Goal: Task Accomplishment & Management: Use online tool/utility

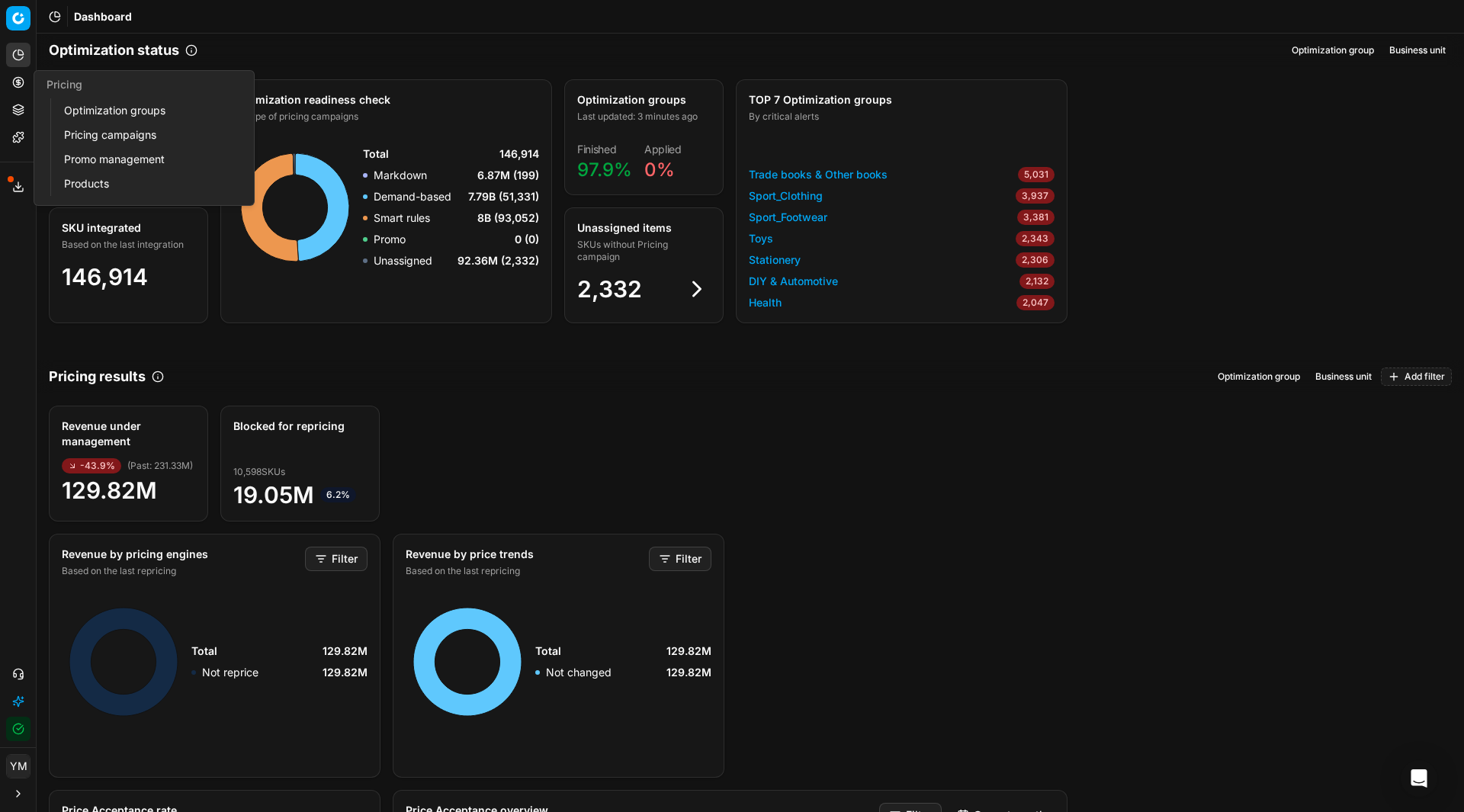
click at [100, 115] on link "Optimization groups" at bounding box center [146, 110] width 177 height 22
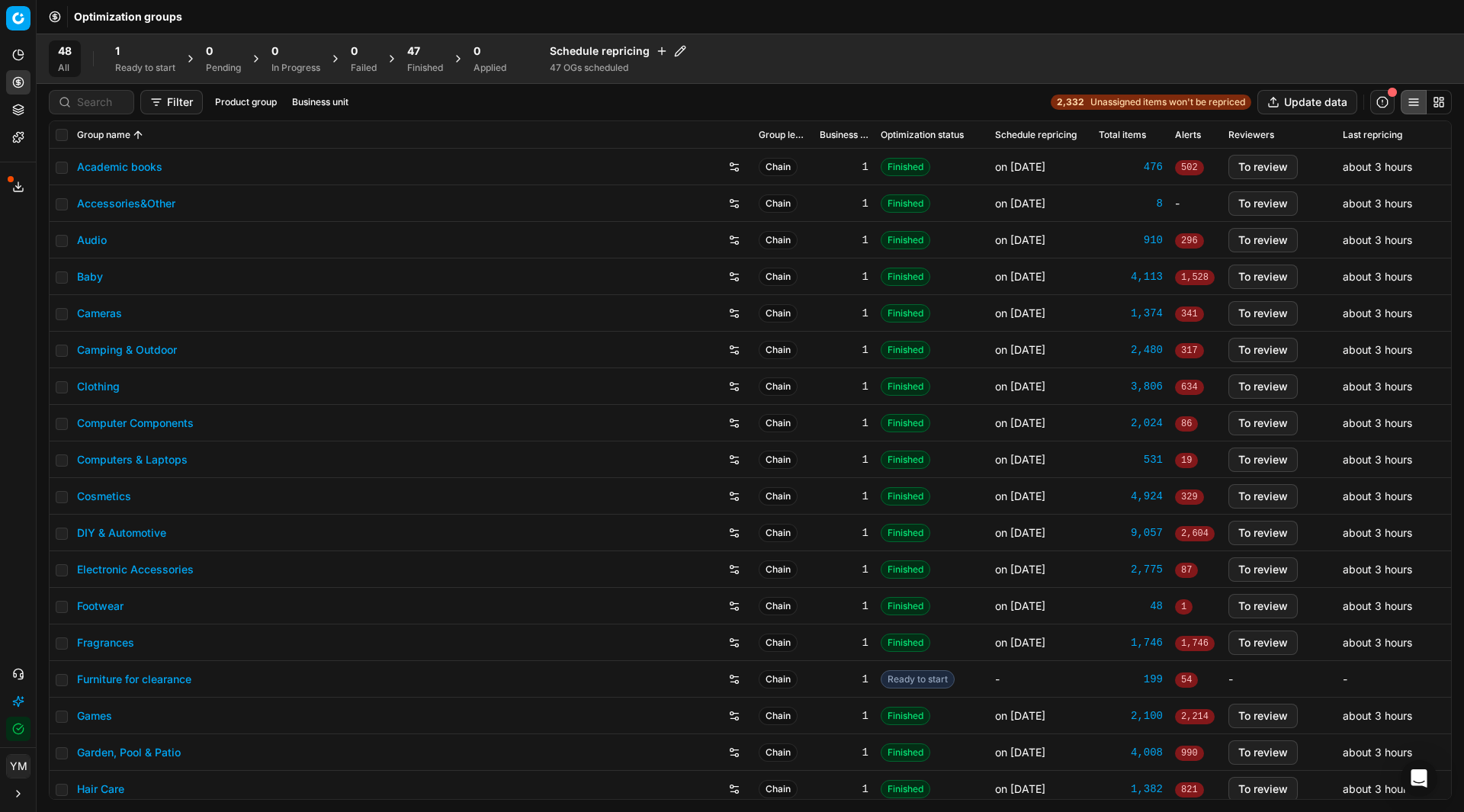
click at [124, 51] on div "1" at bounding box center [144, 51] width 60 height 15
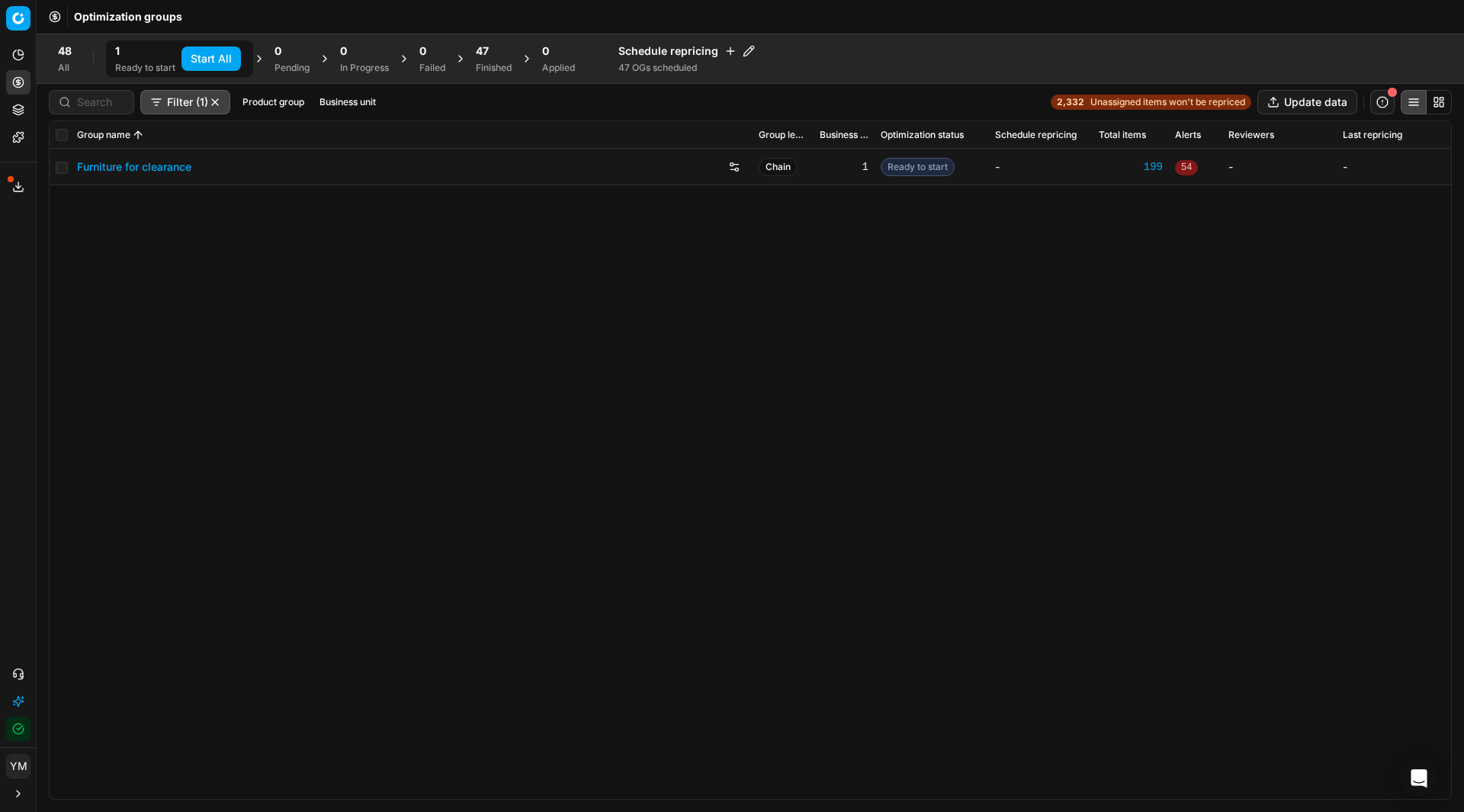
click at [211, 51] on button "Start All" at bounding box center [211, 59] width 59 height 24
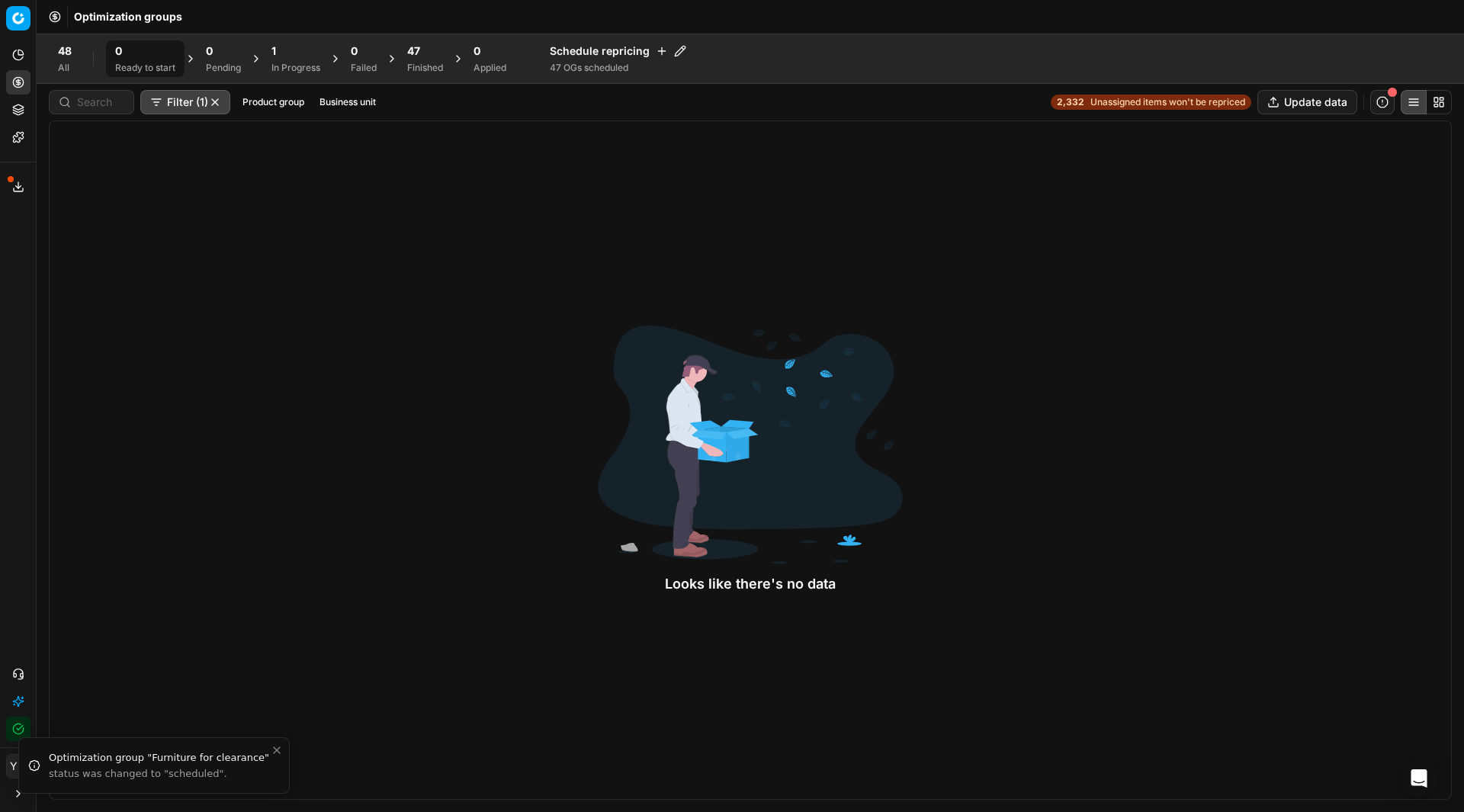
click at [282, 65] on div "In Progress" at bounding box center [295, 67] width 49 height 12
click at [1002, 406] on div "Looks like there's no data" at bounding box center [750, 460] width 1403 height 679
click at [426, 62] on div "Finished" at bounding box center [425, 67] width 36 height 12
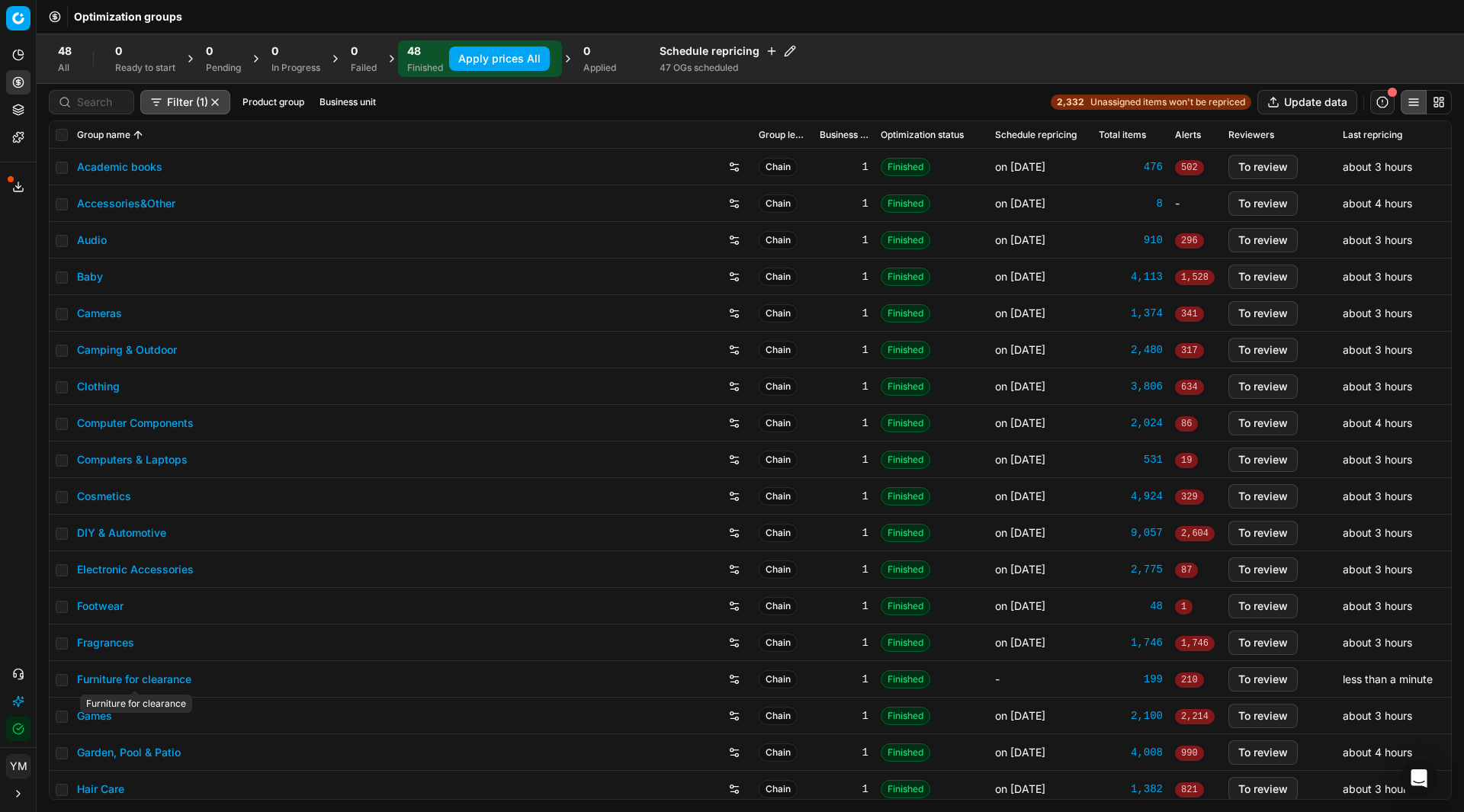
click at [157, 681] on link "Furniture for clearance" at bounding box center [134, 679] width 115 height 15
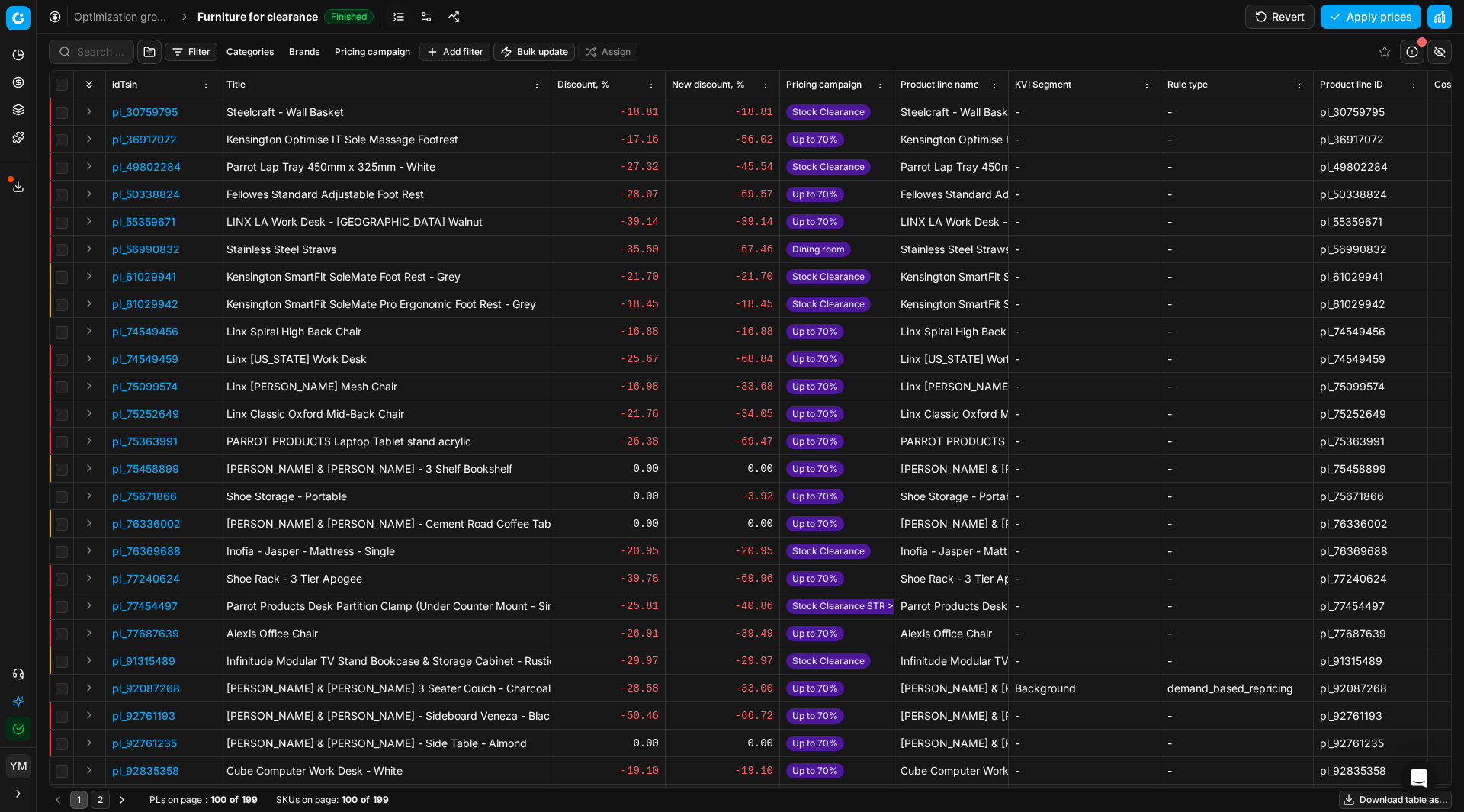
click at [883, 82] on html "Pricing platform Analytics Pricing Product portfolio Templates Export service 1…" at bounding box center [732, 406] width 1464 height 812
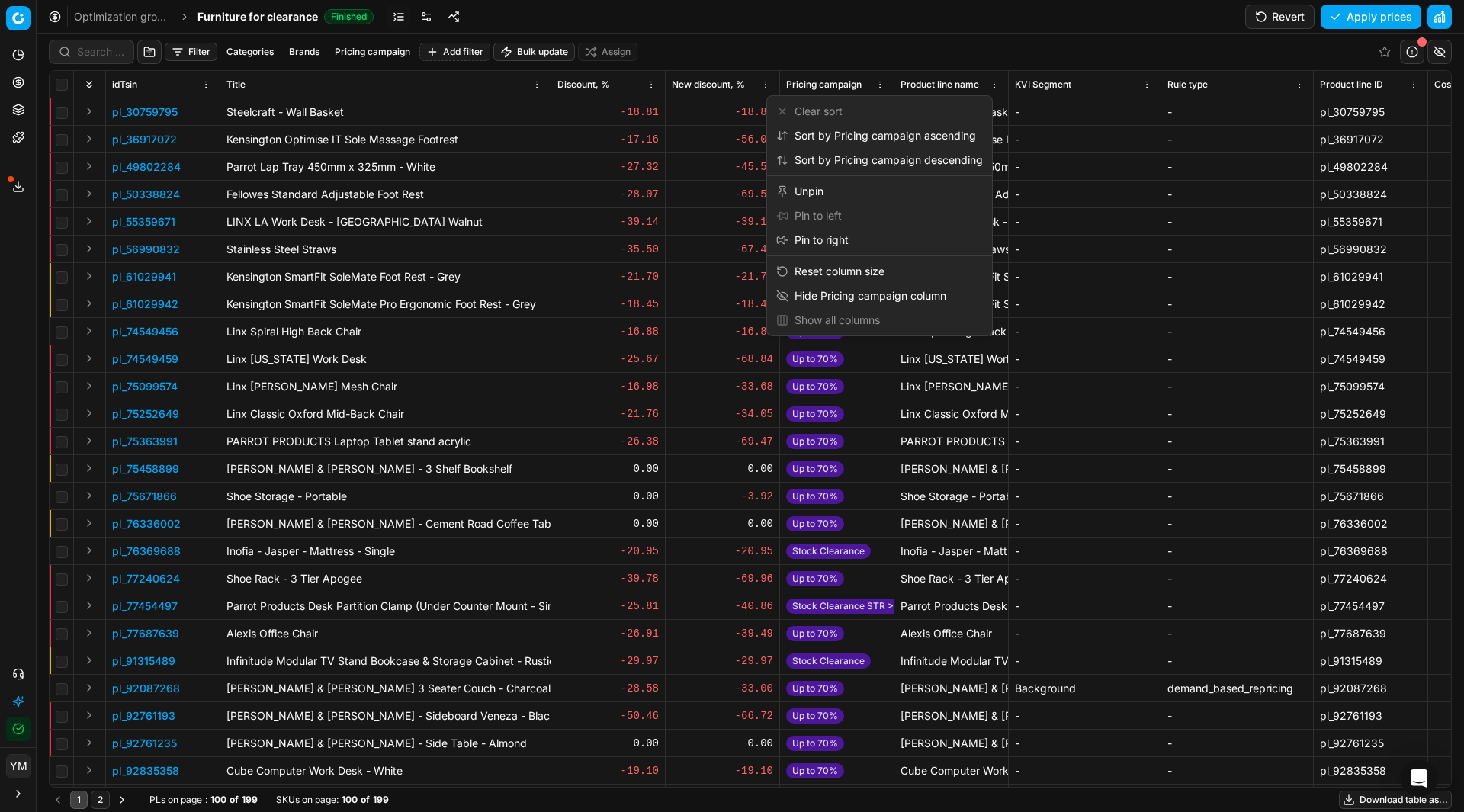
click at [962, 40] on html "Pricing platform Analytics Pricing Product portfolio Templates Export service 1…" at bounding box center [732, 406] width 1464 height 812
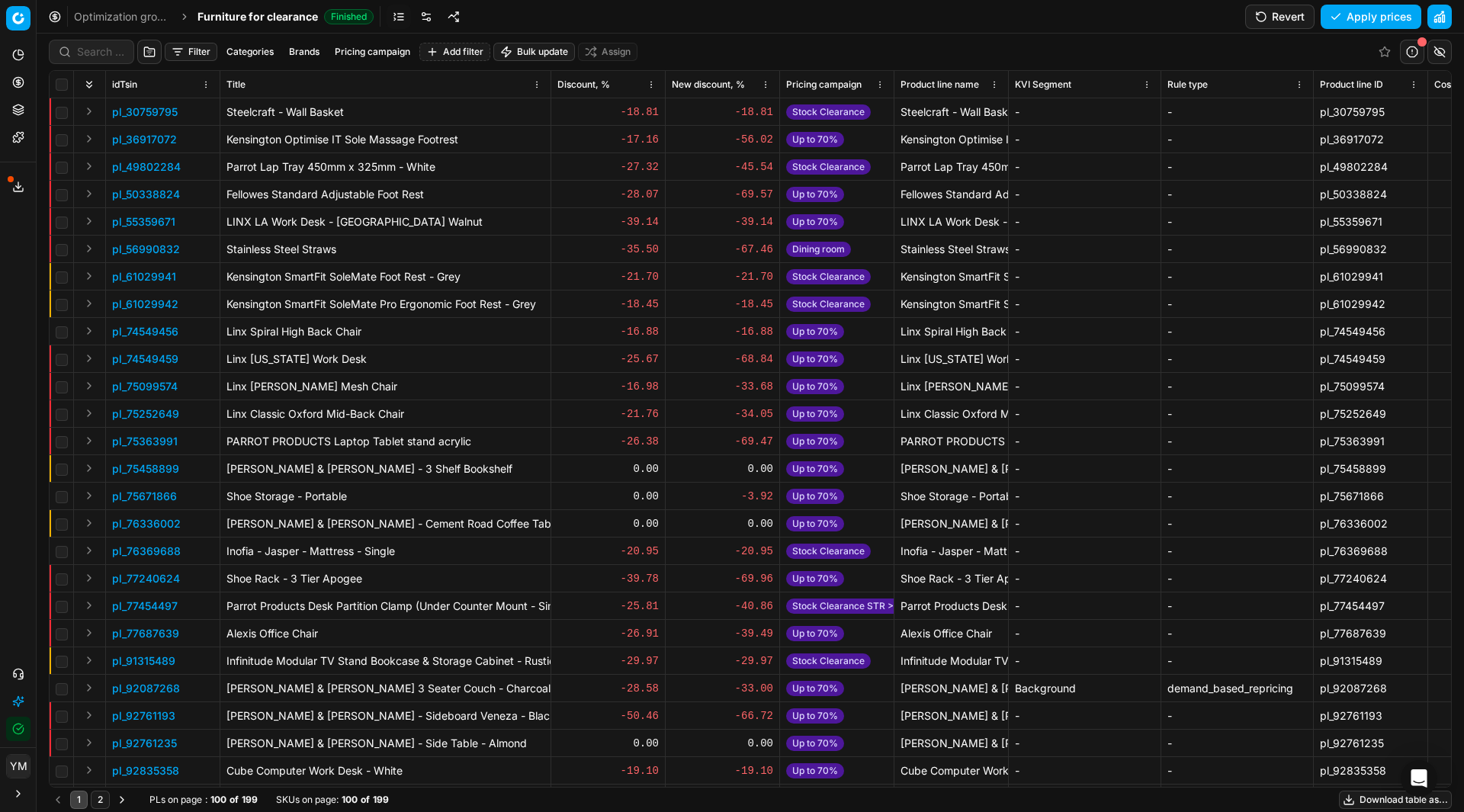
click at [148, 20] on link "Optimization groups" at bounding box center [123, 16] width 98 height 15
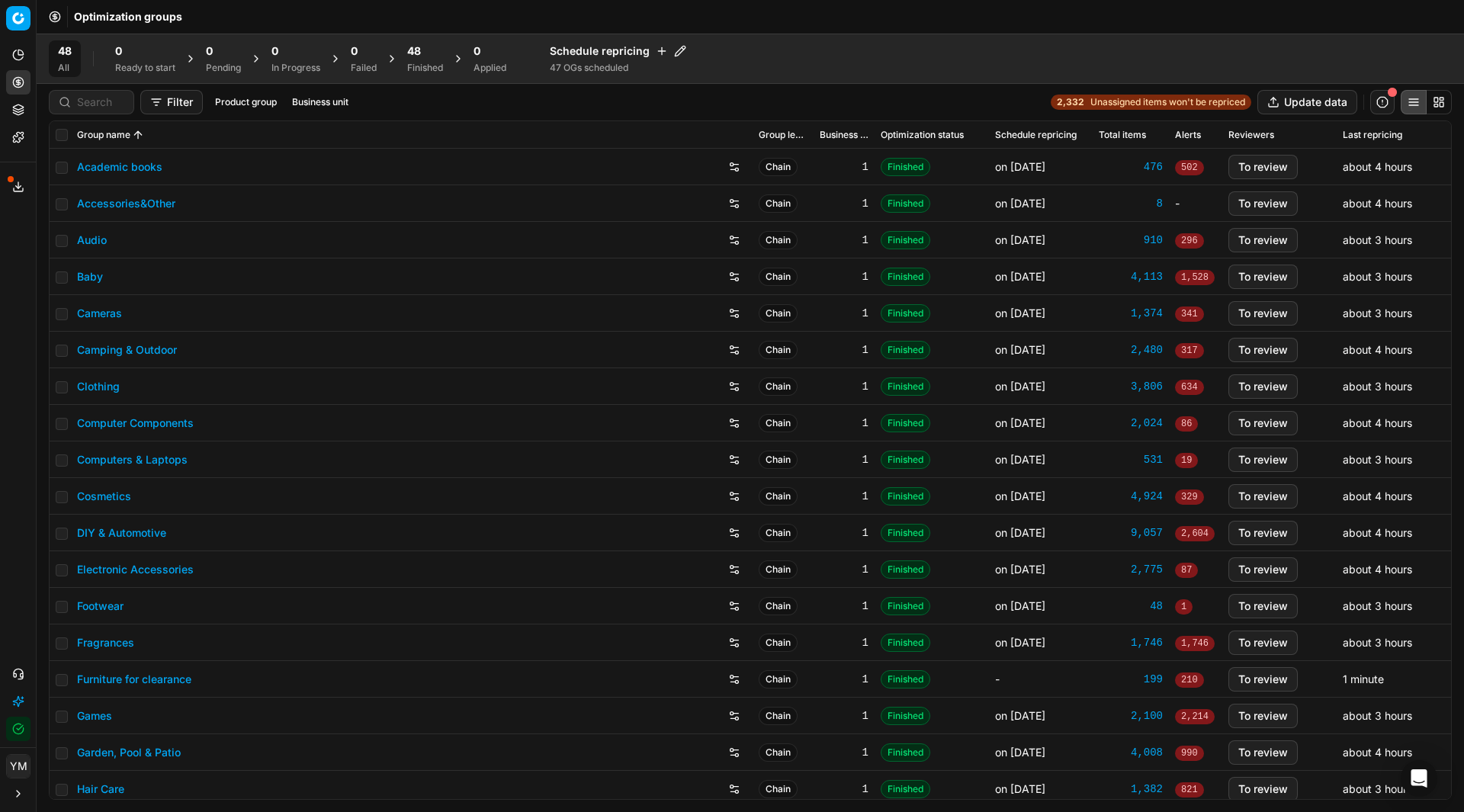
click at [434, 52] on div "48" at bounding box center [425, 51] width 36 height 15
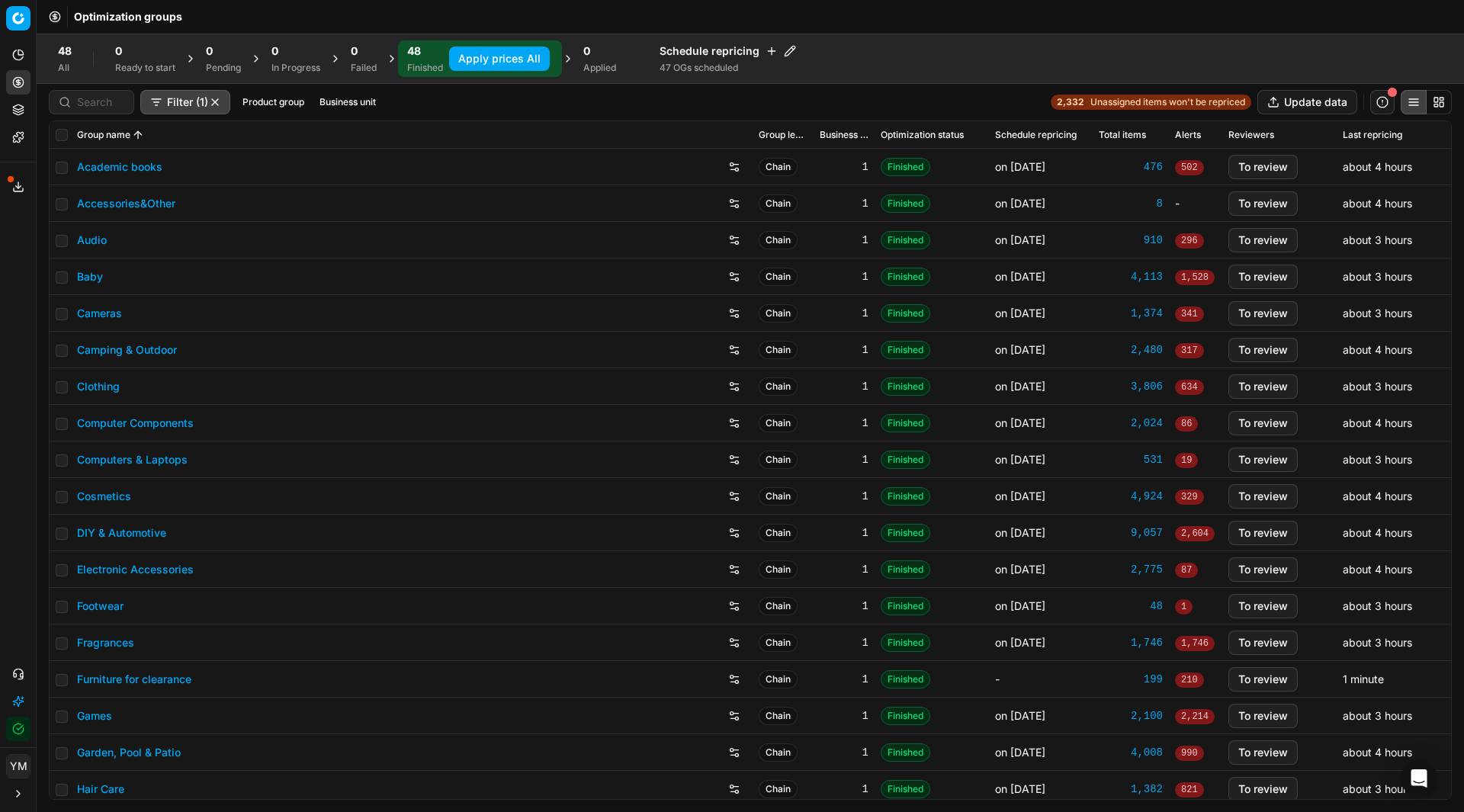
click at [502, 58] on button "Apply prices All" at bounding box center [499, 59] width 100 height 24
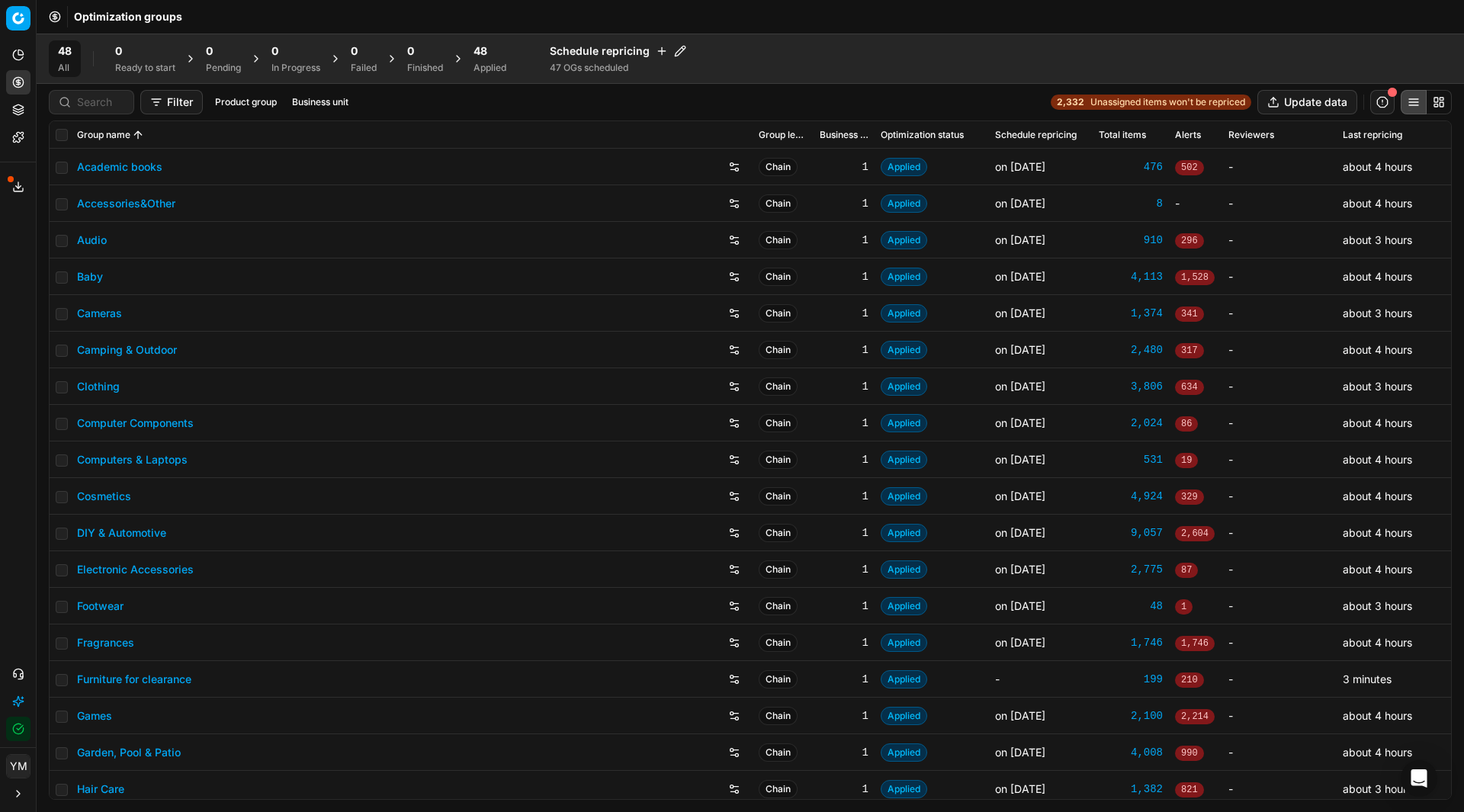
click at [496, 63] on div "Applied" at bounding box center [490, 67] width 33 height 12
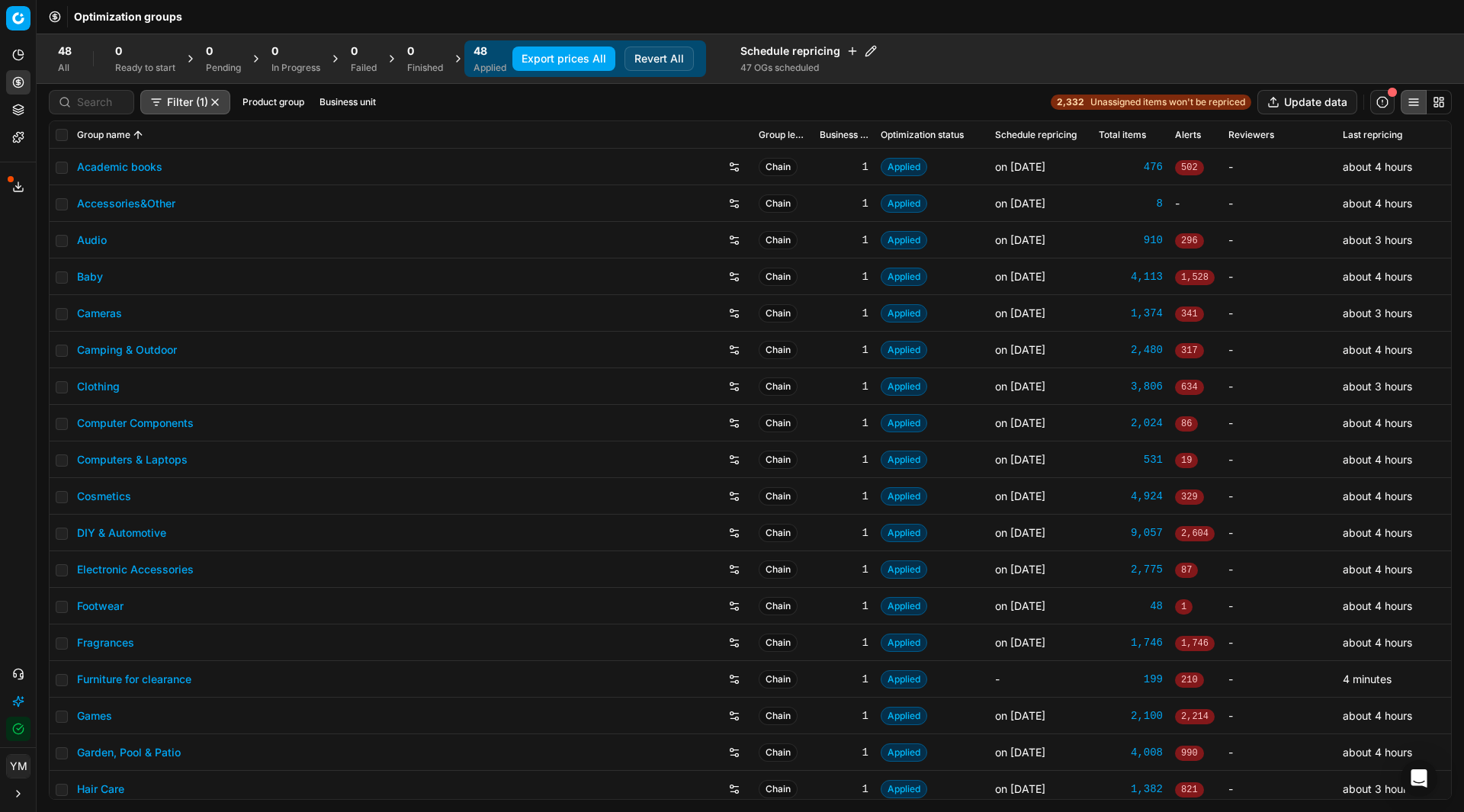
click at [576, 56] on button "Export prices All" at bounding box center [563, 59] width 103 height 24
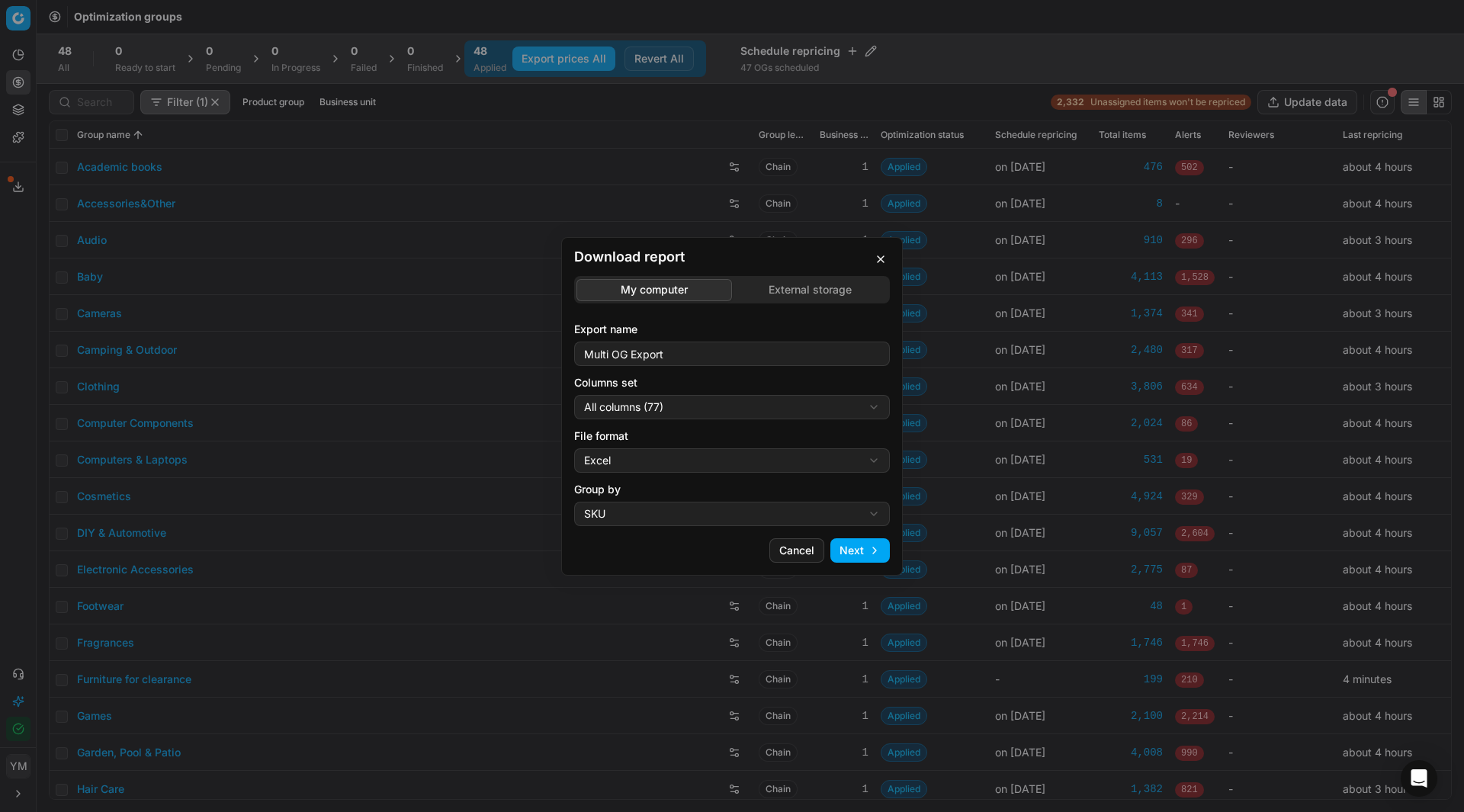
click at [827, 294] on div "Download report My computer External storage Export name Multi OG Export Column…" at bounding box center [732, 406] width 1464 height 812
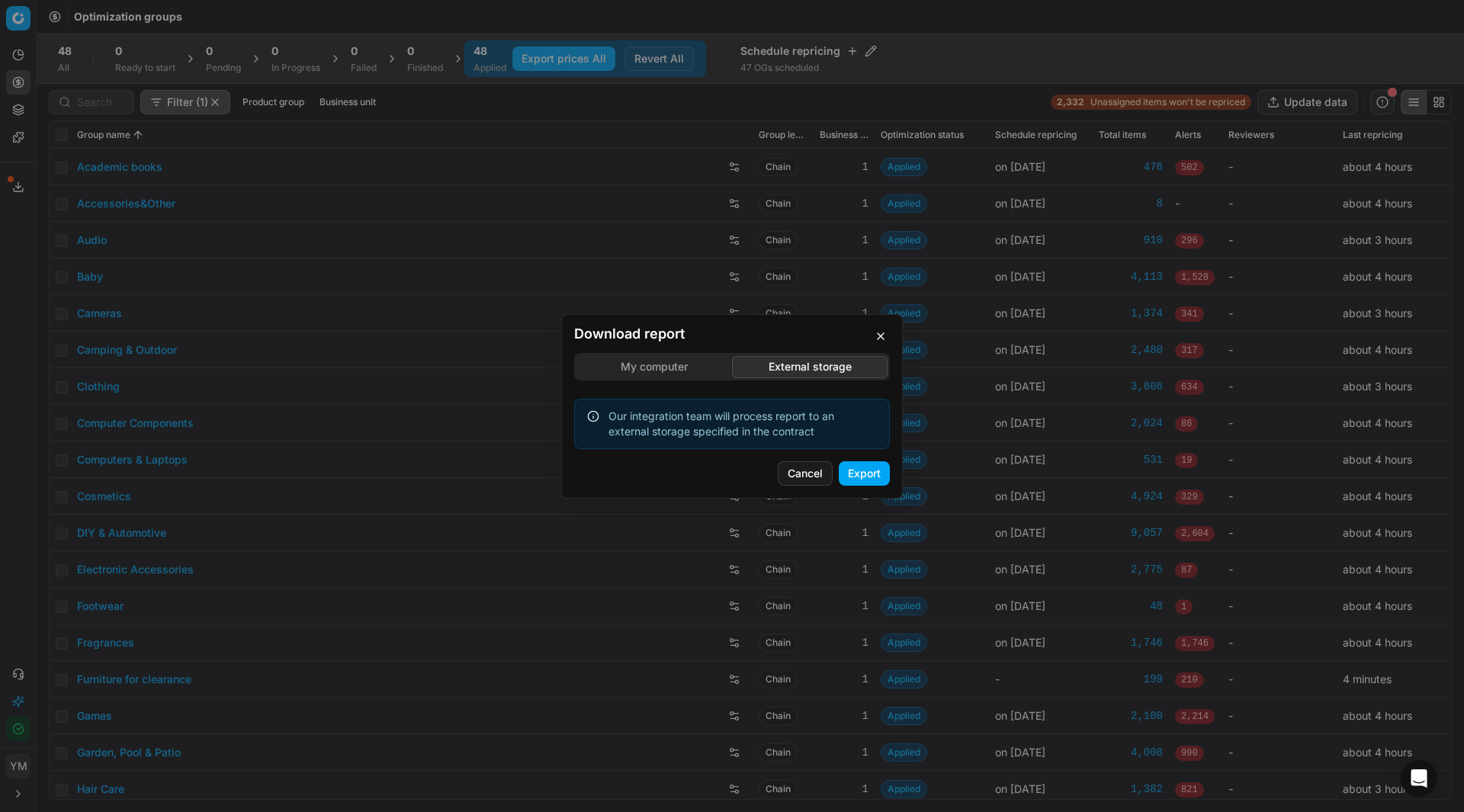
click at [868, 468] on button "Export" at bounding box center [864, 473] width 51 height 24
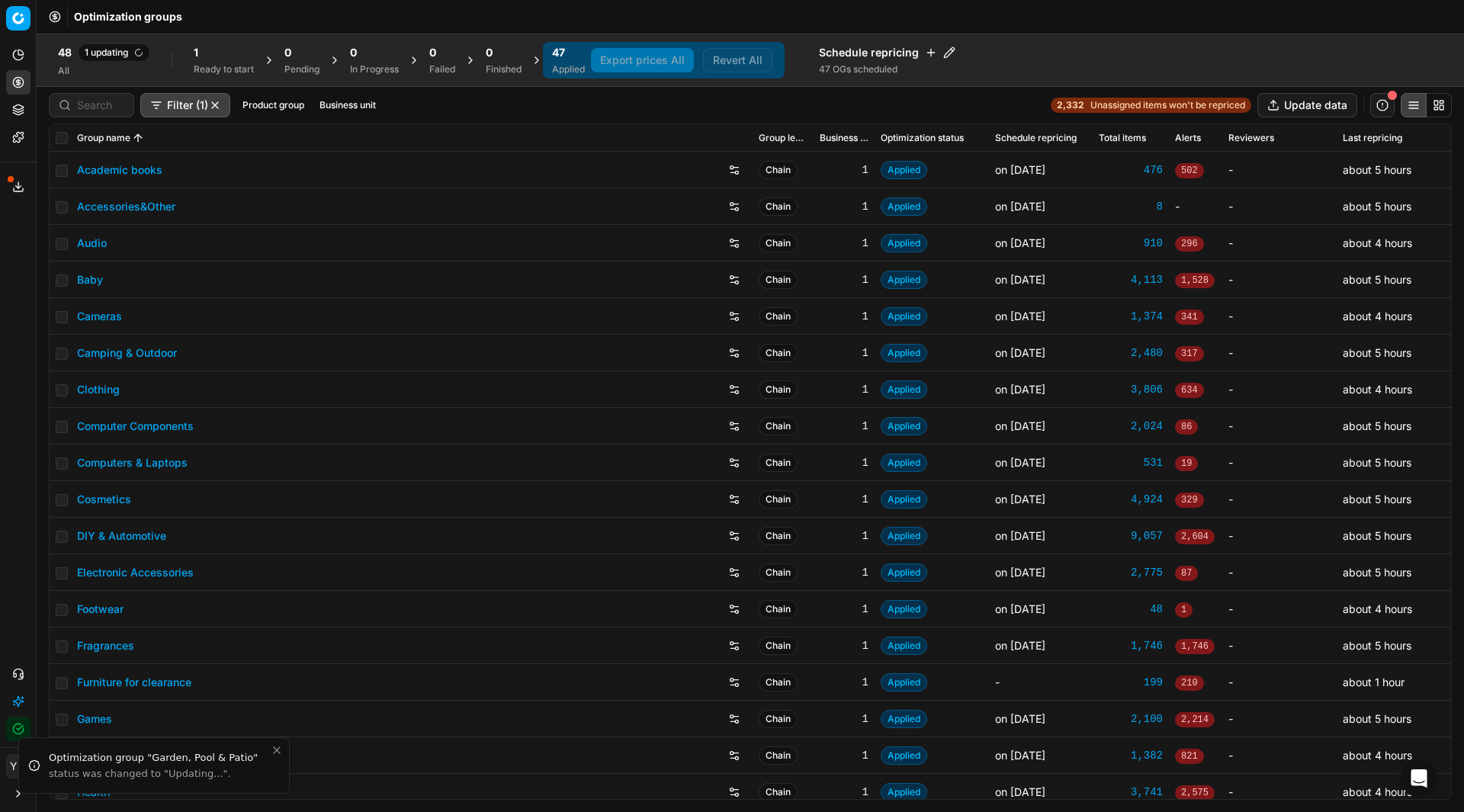
click at [278, 750] on icon "Close toast" at bounding box center [277, 750] width 6 height 6
click at [8, 524] on div "Analytics Pricing Product portfolio Templates Export service 15 Contact support…" at bounding box center [18, 392] width 36 height 710
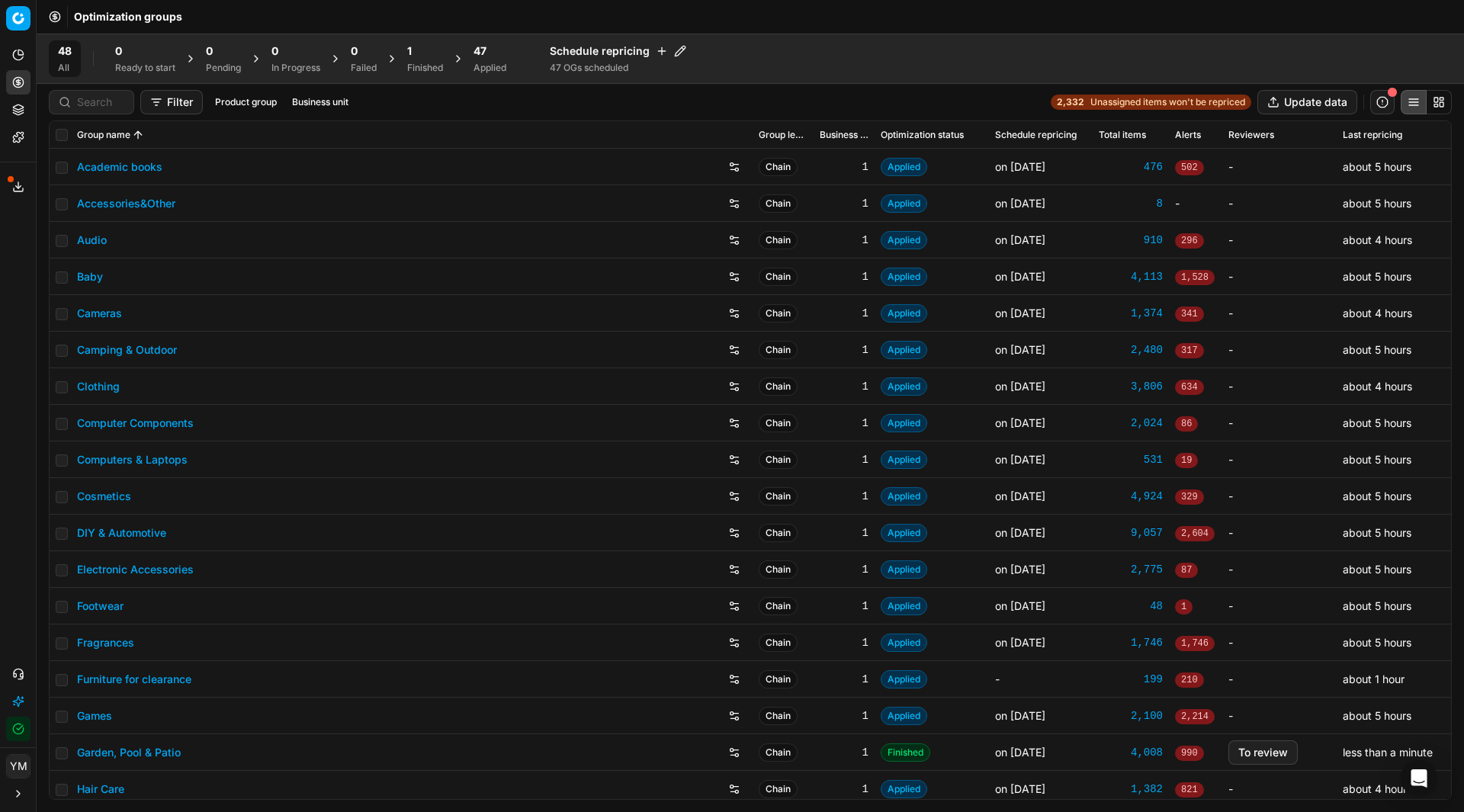
click at [425, 64] on div "Finished" at bounding box center [425, 67] width 36 height 12
